Goal: Information Seeking & Learning: Learn about a topic

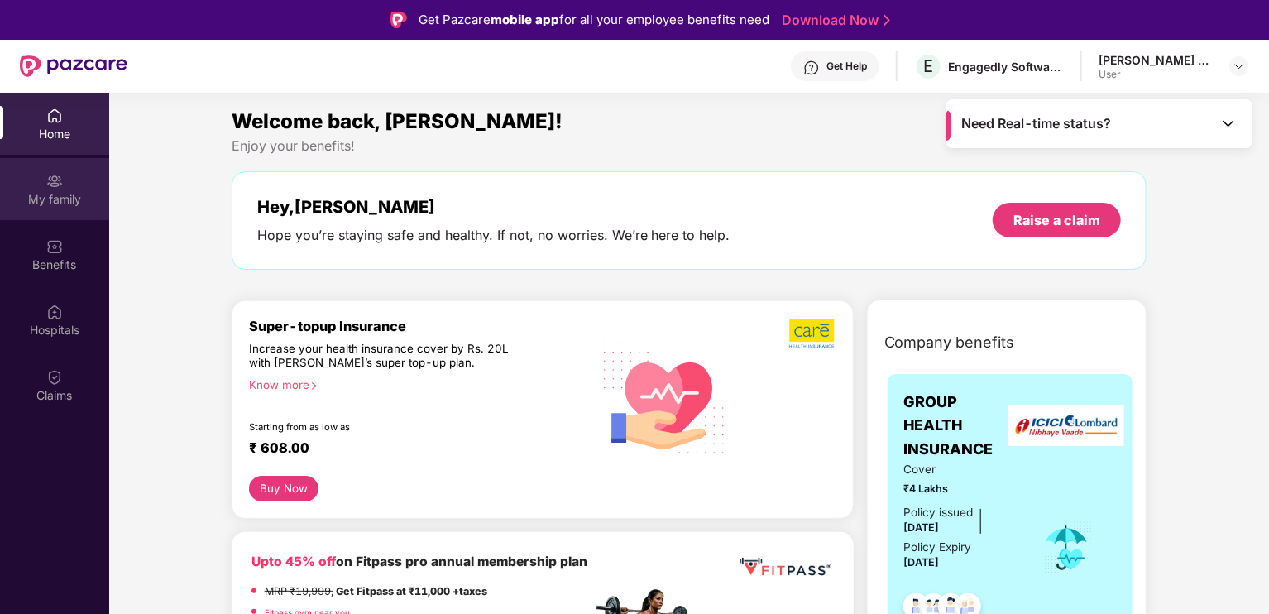
click at [79, 201] on div "My family" at bounding box center [54, 199] width 109 height 17
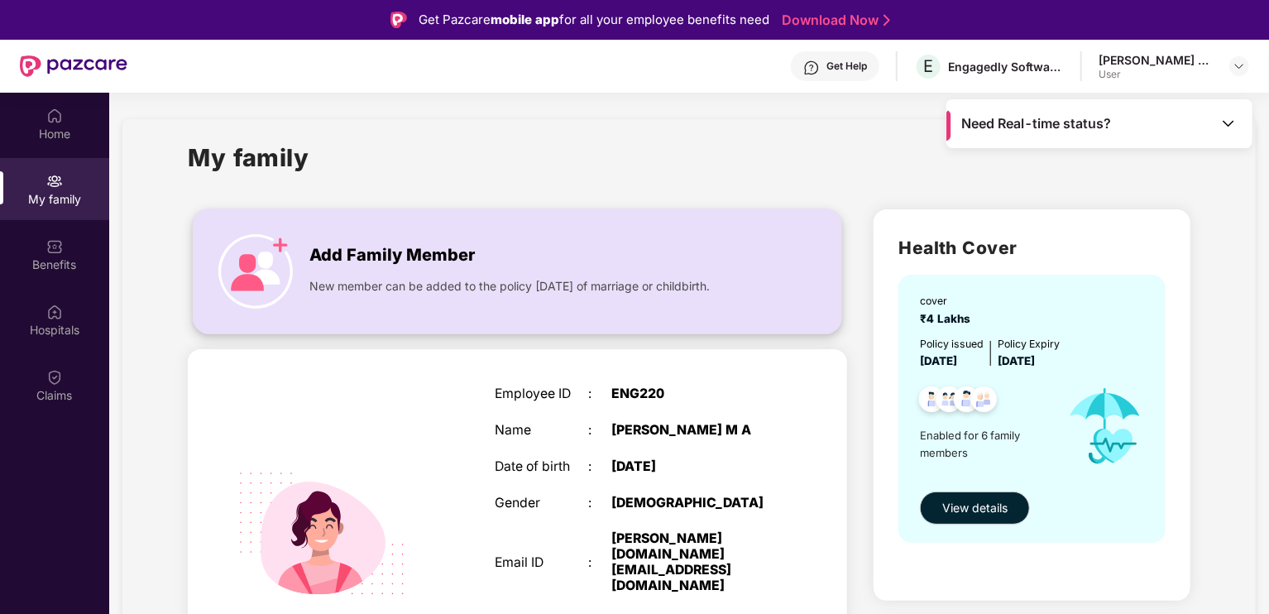
scroll to position [101, 0]
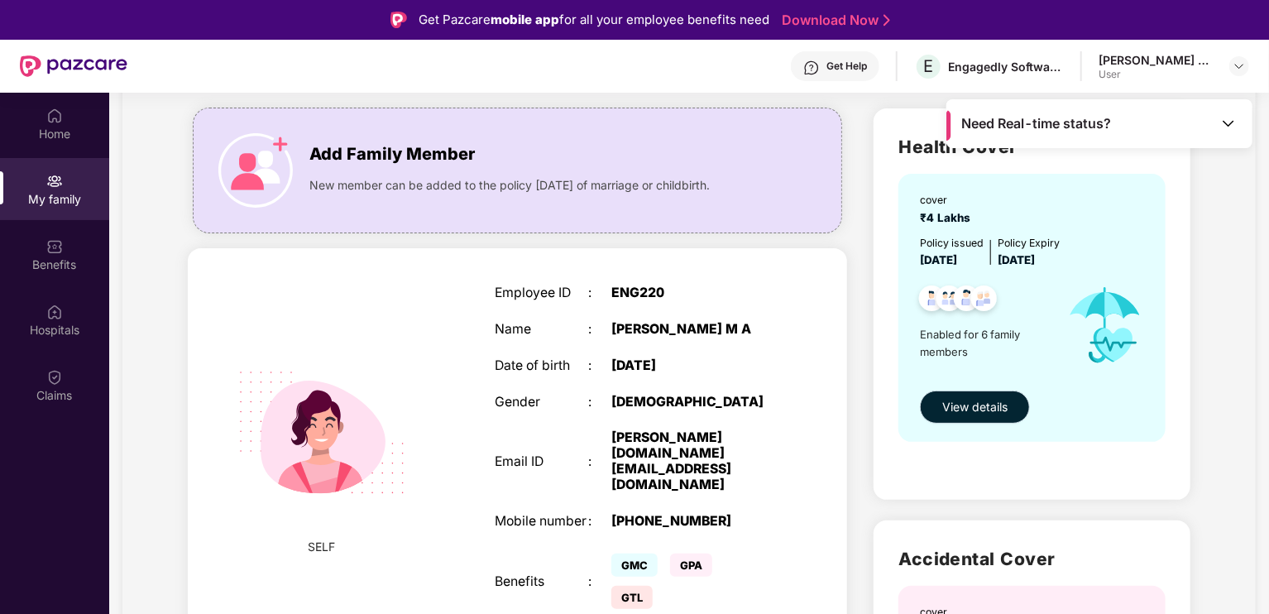
click at [991, 399] on span "View details" at bounding box center [974, 407] width 65 height 18
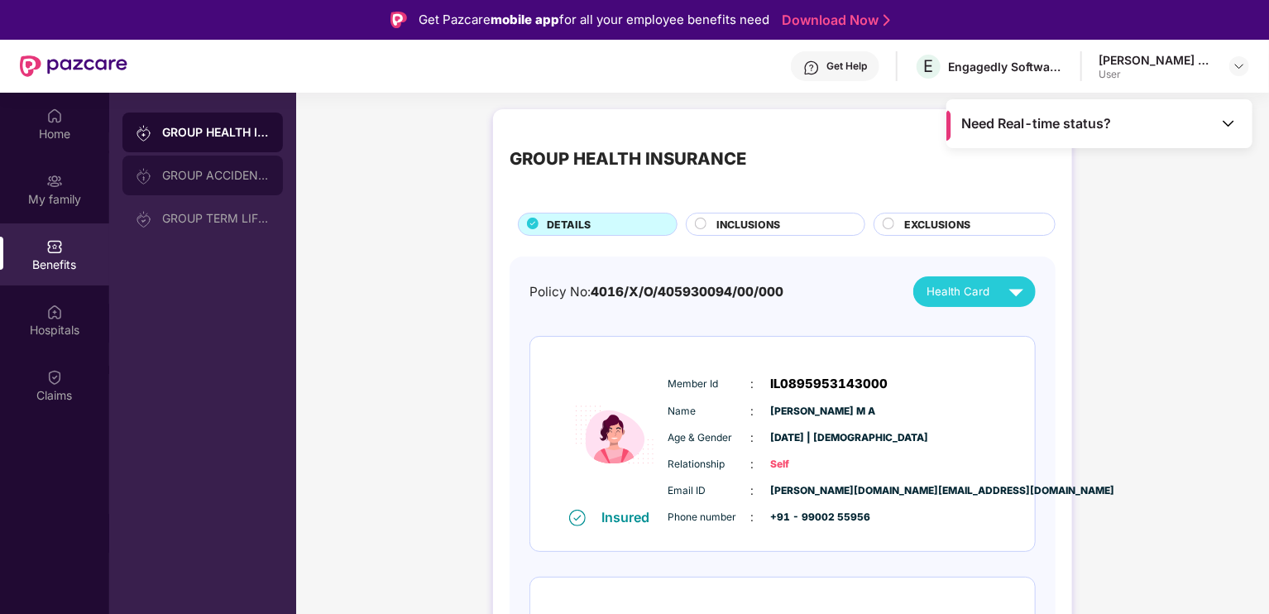
click at [204, 174] on div "GROUP ACCIDENTAL INSURANCE" at bounding box center [216, 175] width 108 height 13
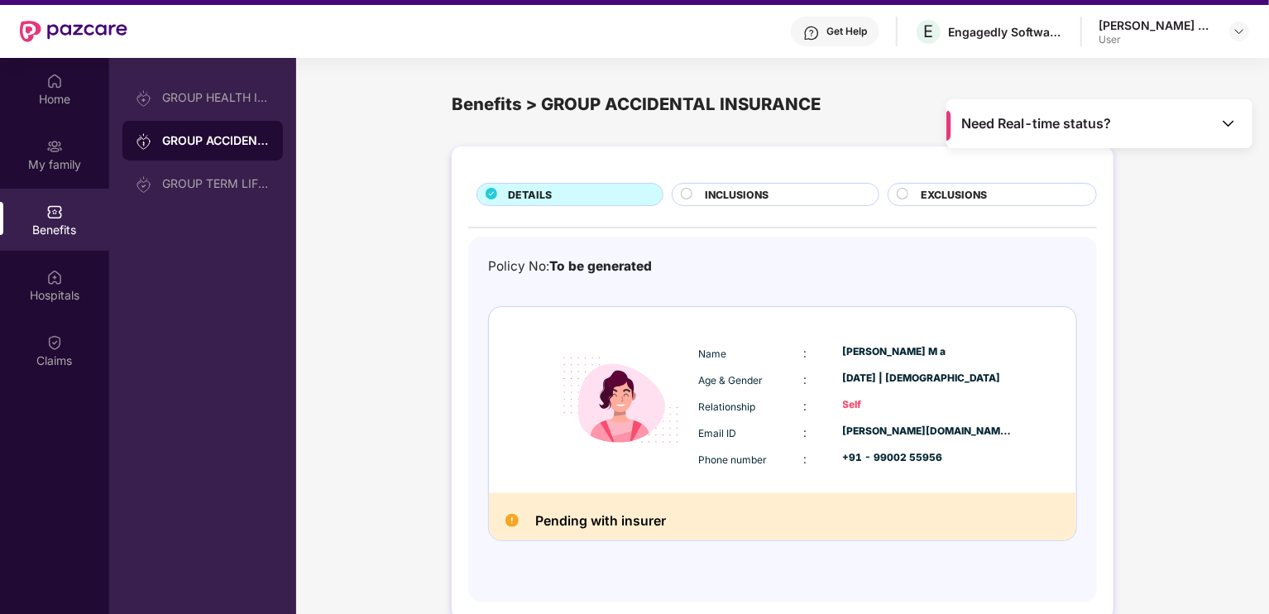
scroll to position [36, 0]
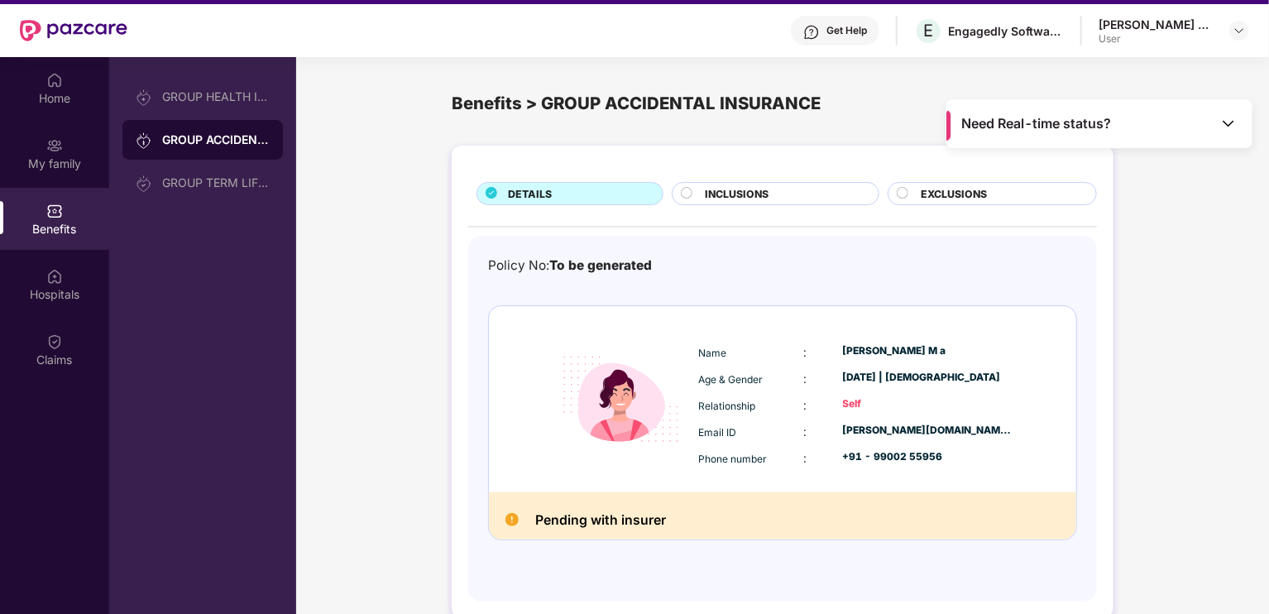
click at [1221, 128] on img at bounding box center [1228, 123] width 17 height 17
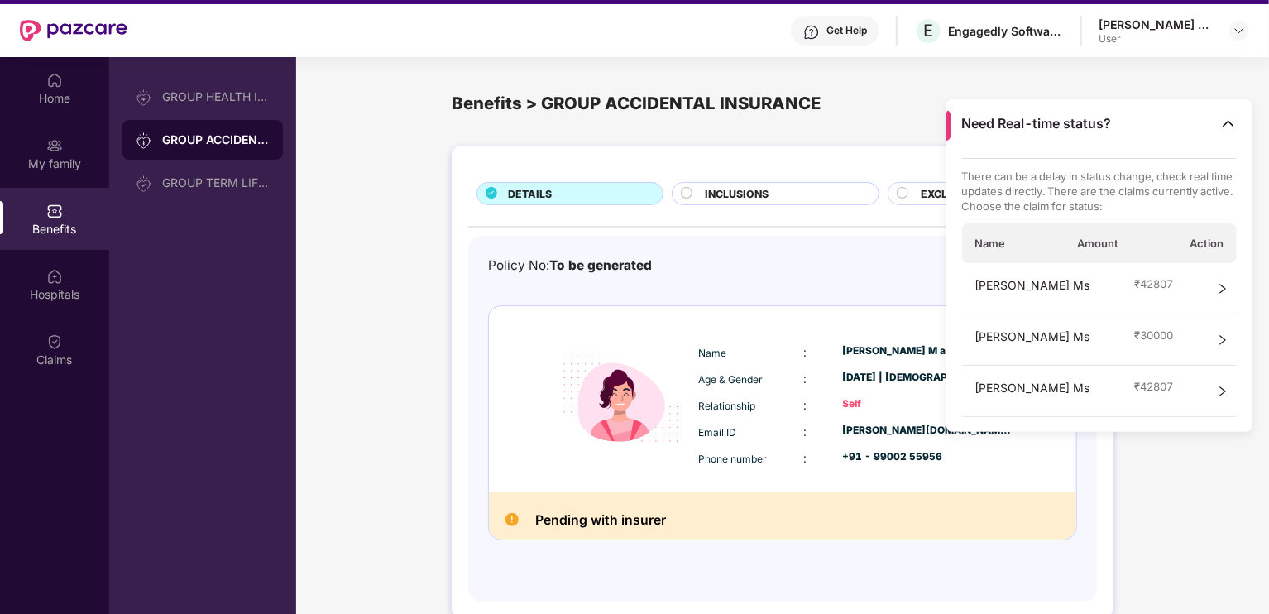
click at [1183, 469] on div "DETAILS INCLUSIONS EXCLUSIONS Policy No: To be generated Name : [PERSON_NAME] a…" at bounding box center [782, 389] width 972 height 505
click at [1230, 125] on img at bounding box center [1228, 123] width 17 height 17
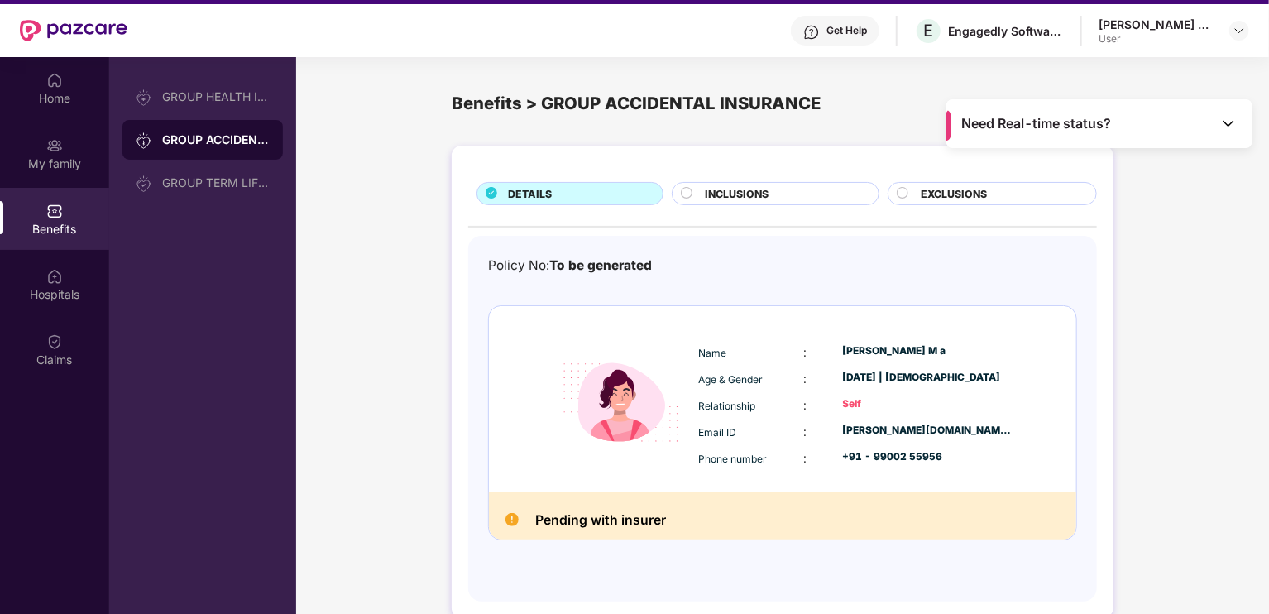
click at [1182, 244] on div "DETAILS INCLUSIONS EXCLUSIONS Policy No: To be generated Name : [PERSON_NAME] a…" at bounding box center [782, 389] width 972 height 505
click at [223, 184] on div "GROUP TERM LIFE INSURANCE" at bounding box center [216, 182] width 108 height 13
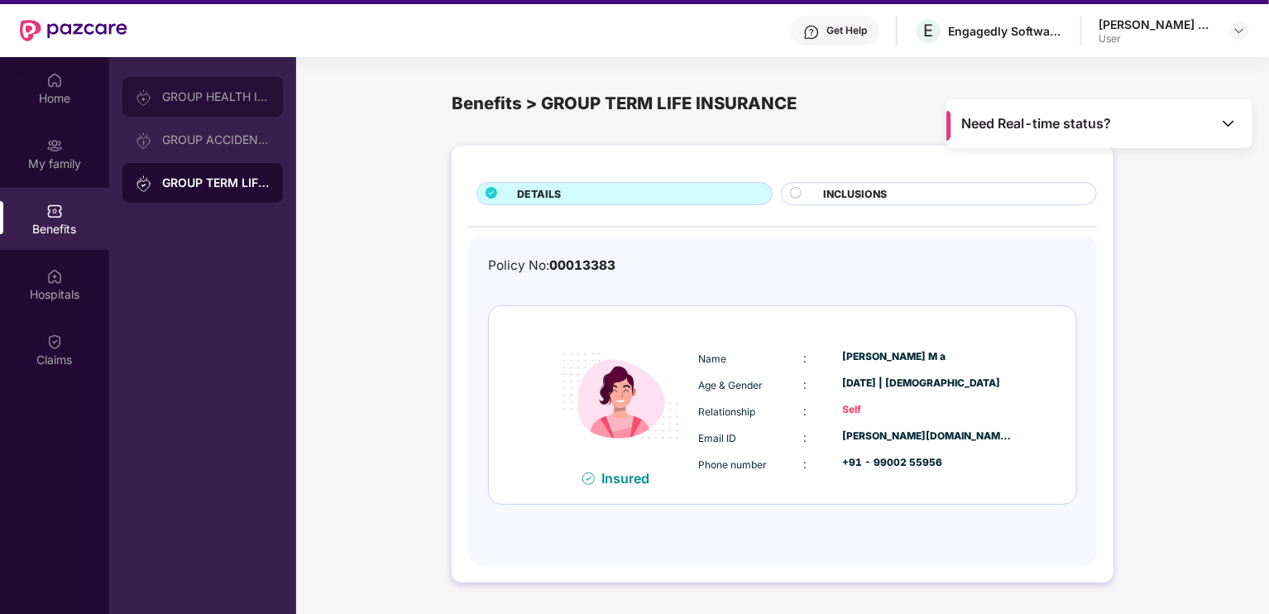
click at [246, 98] on div "GROUP HEALTH INSURANCE" at bounding box center [216, 96] width 108 height 13
